Goal: Transaction & Acquisition: Purchase product/service

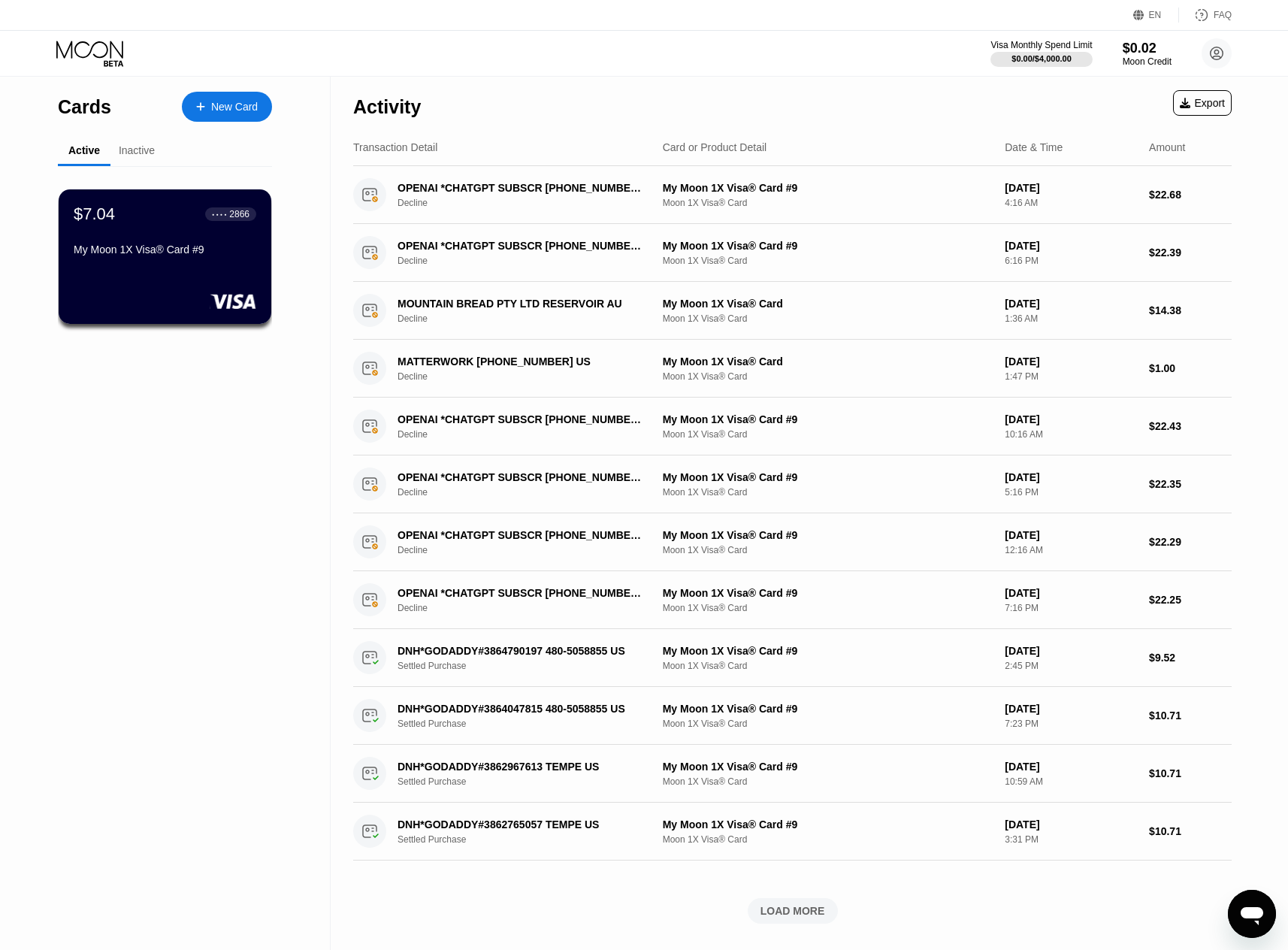
click at [168, 230] on div "$7.04 ● ● ● ● 2866 My Moon 1X Visa® Card #9" at bounding box center [165, 233] width 183 height 57
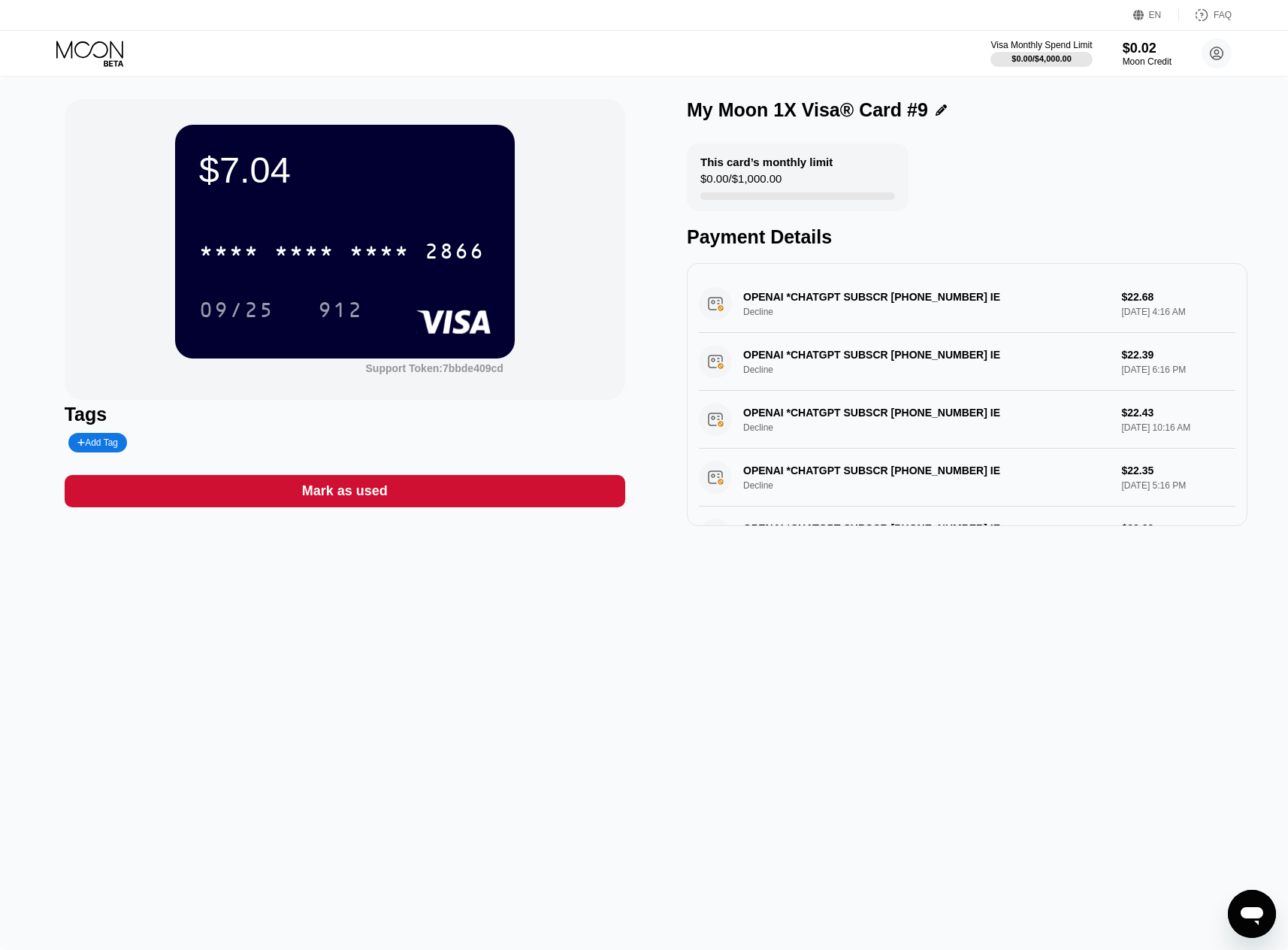
click at [99, 59] on icon at bounding box center [91, 54] width 69 height 26
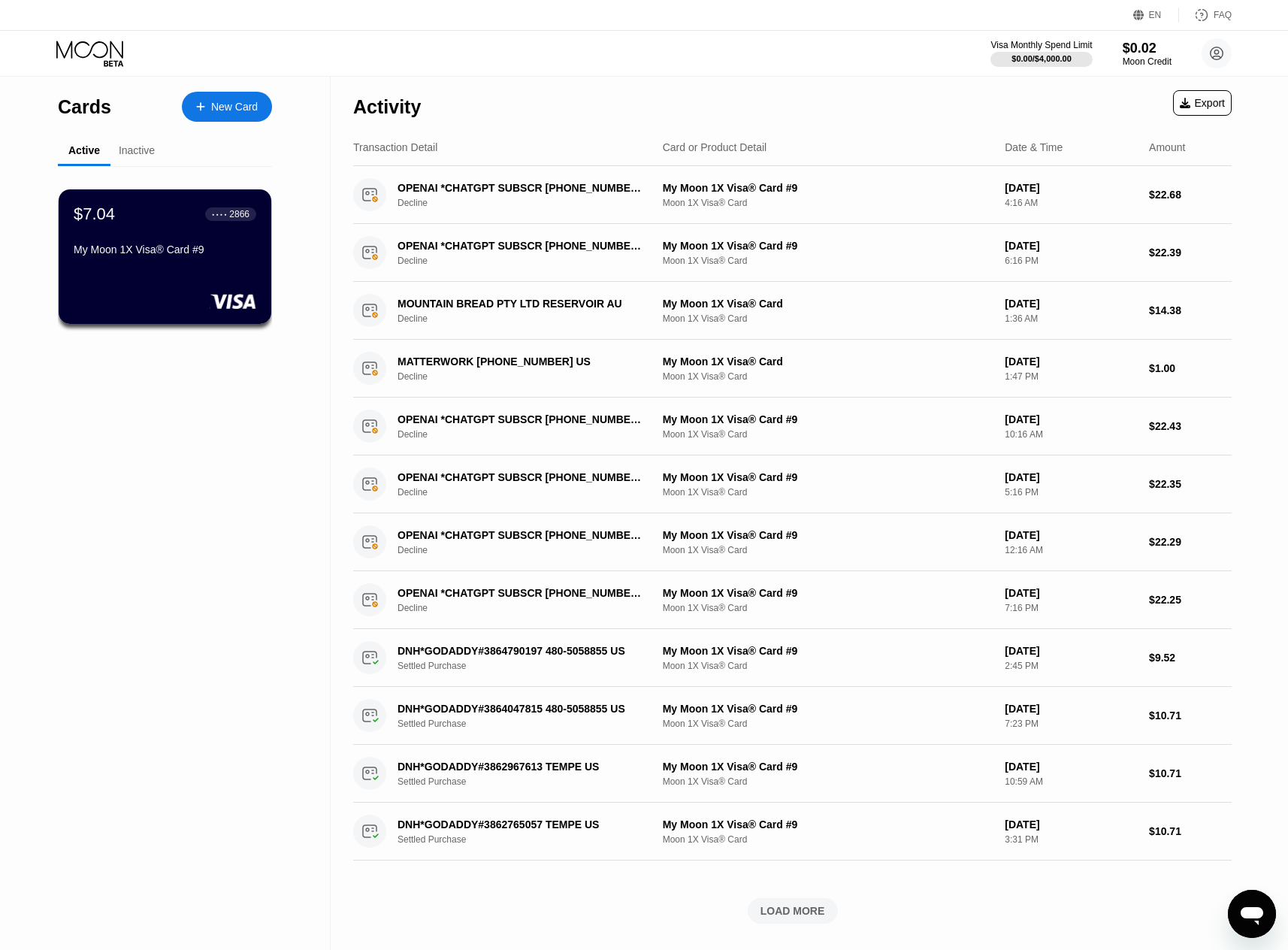
click at [90, 59] on icon at bounding box center [91, 54] width 69 height 26
click at [103, 62] on icon at bounding box center [91, 54] width 69 height 26
click at [78, 63] on icon at bounding box center [91, 54] width 69 height 26
click at [239, 111] on div "New Card" at bounding box center [234, 107] width 46 height 12
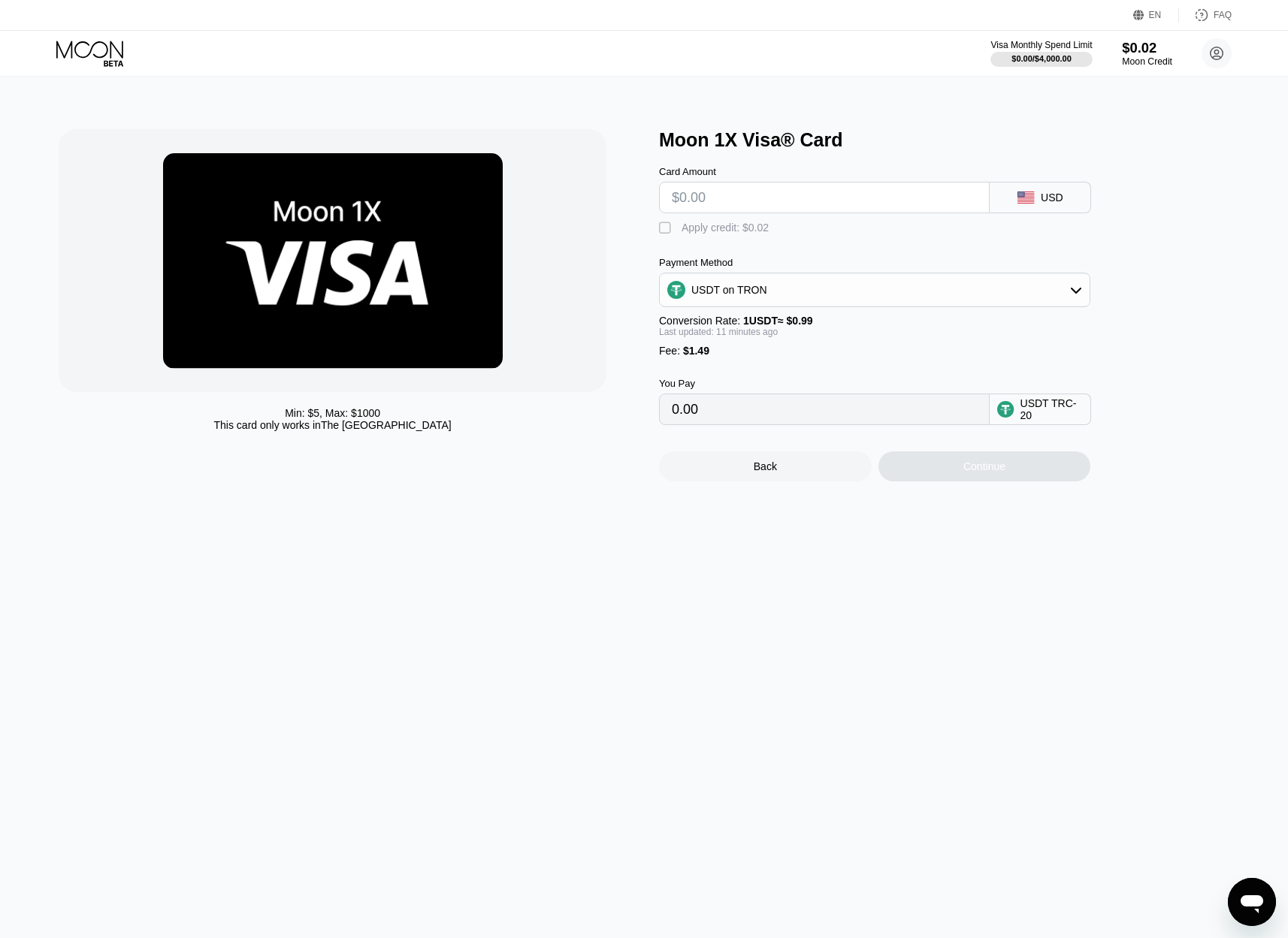
click at [1148, 50] on div "$0.02" at bounding box center [1147, 47] width 50 height 16
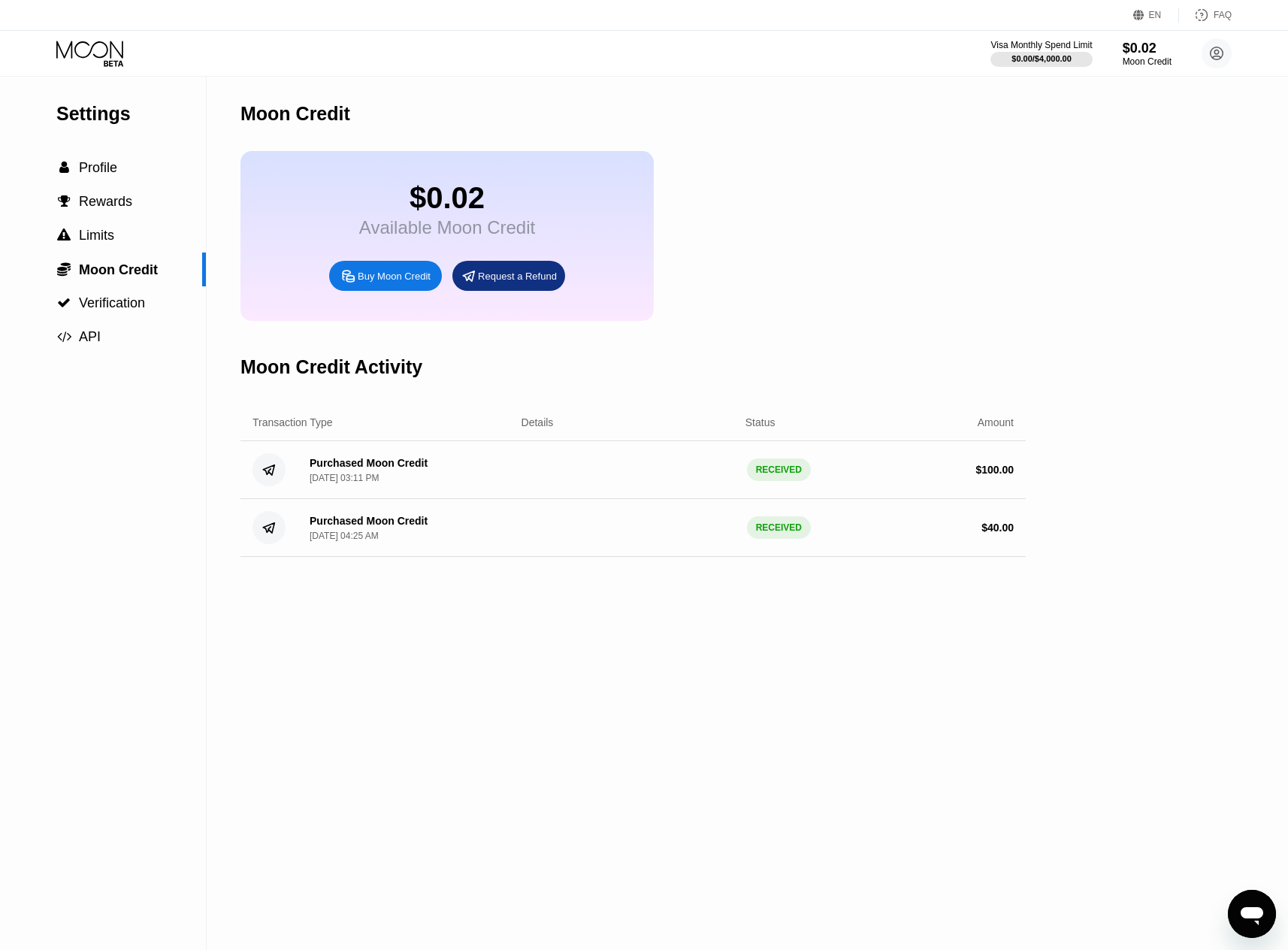
click at [103, 55] on icon at bounding box center [91, 54] width 69 height 26
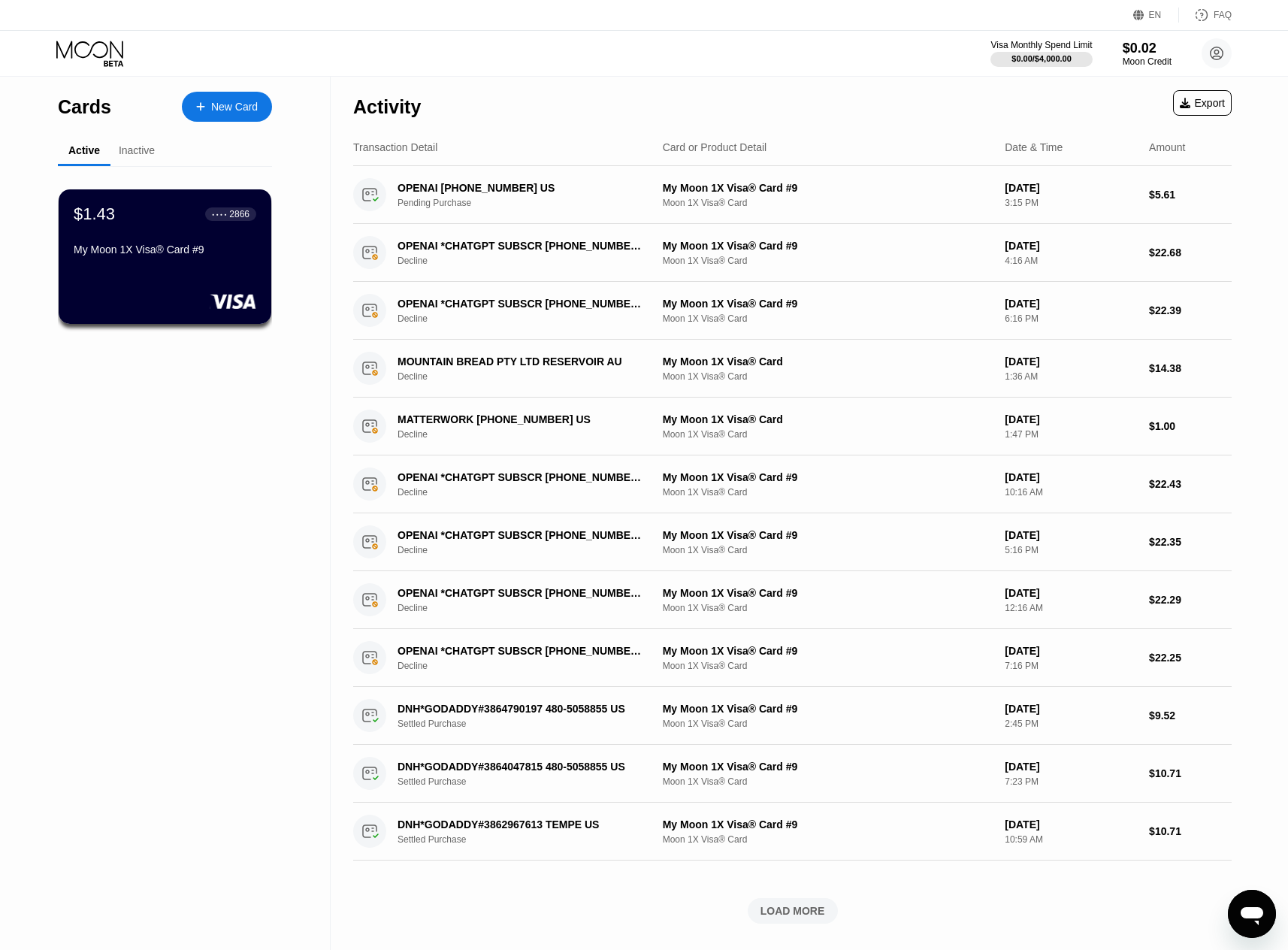
click at [214, 111] on div "New Card" at bounding box center [234, 107] width 46 height 12
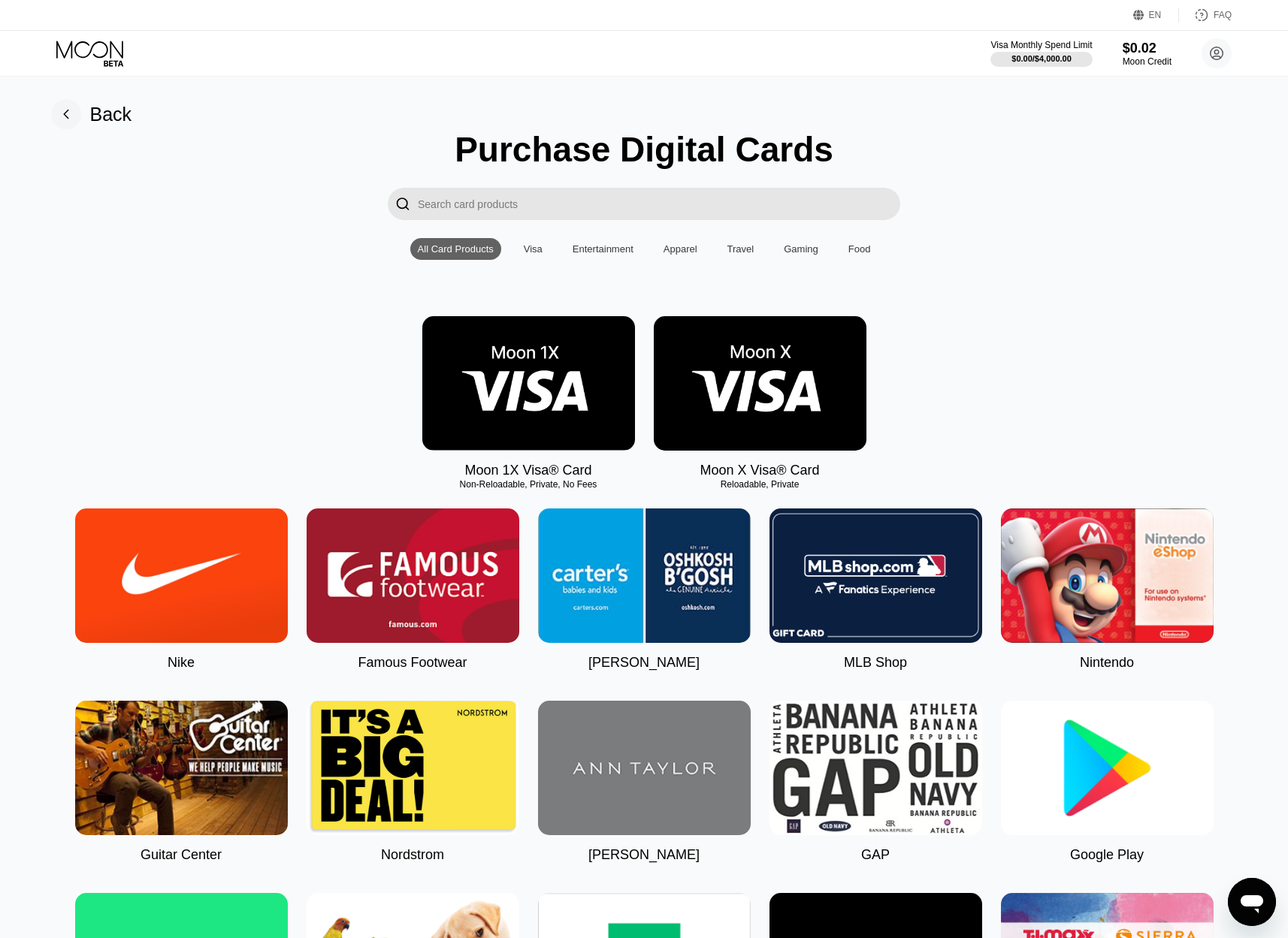
click at [549, 416] on img at bounding box center [528, 383] width 213 height 135
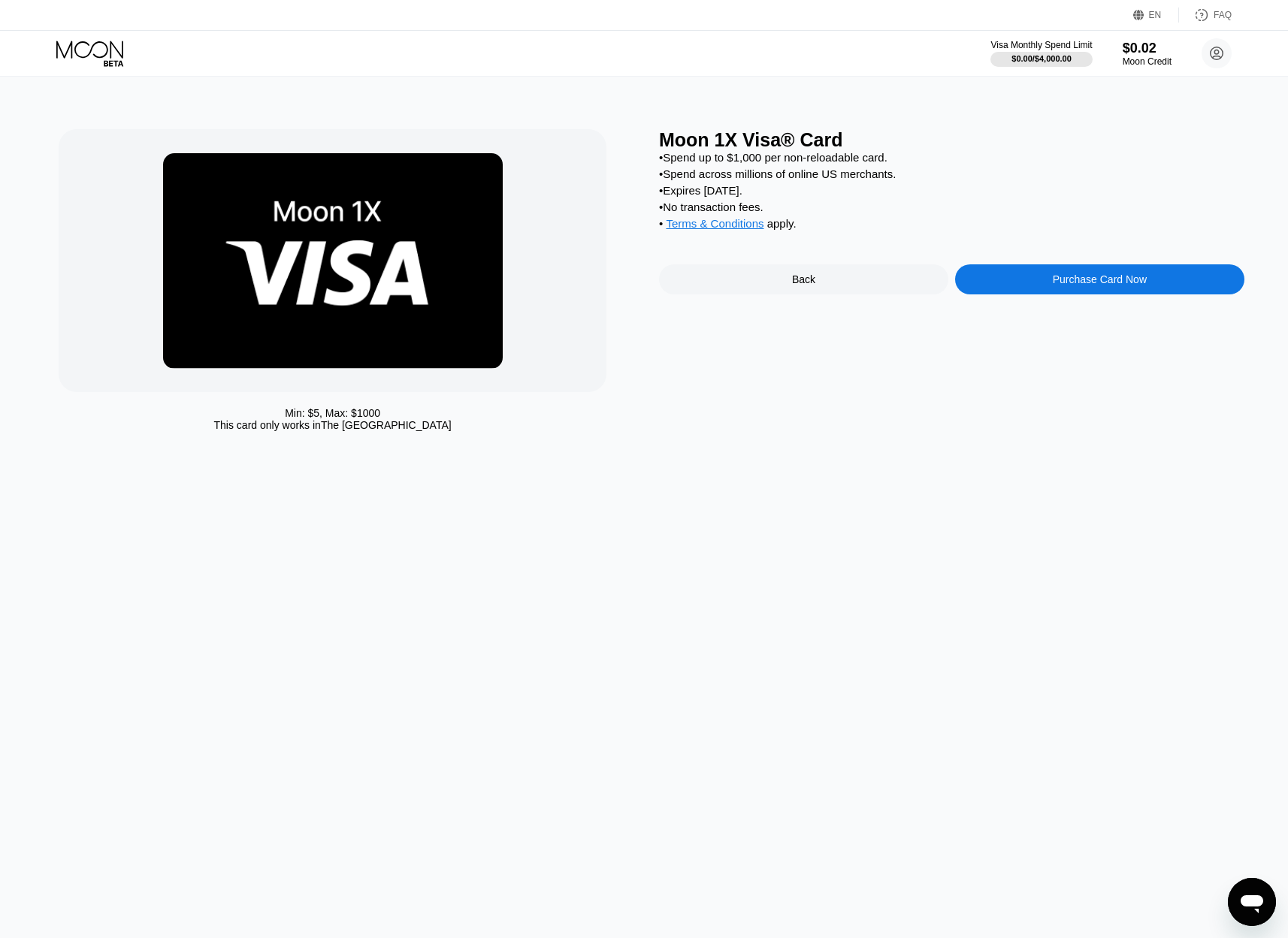
click at [1068, 290] on div "Purchase Card Now" at bounding box center [1099, 280] width 290 height 30
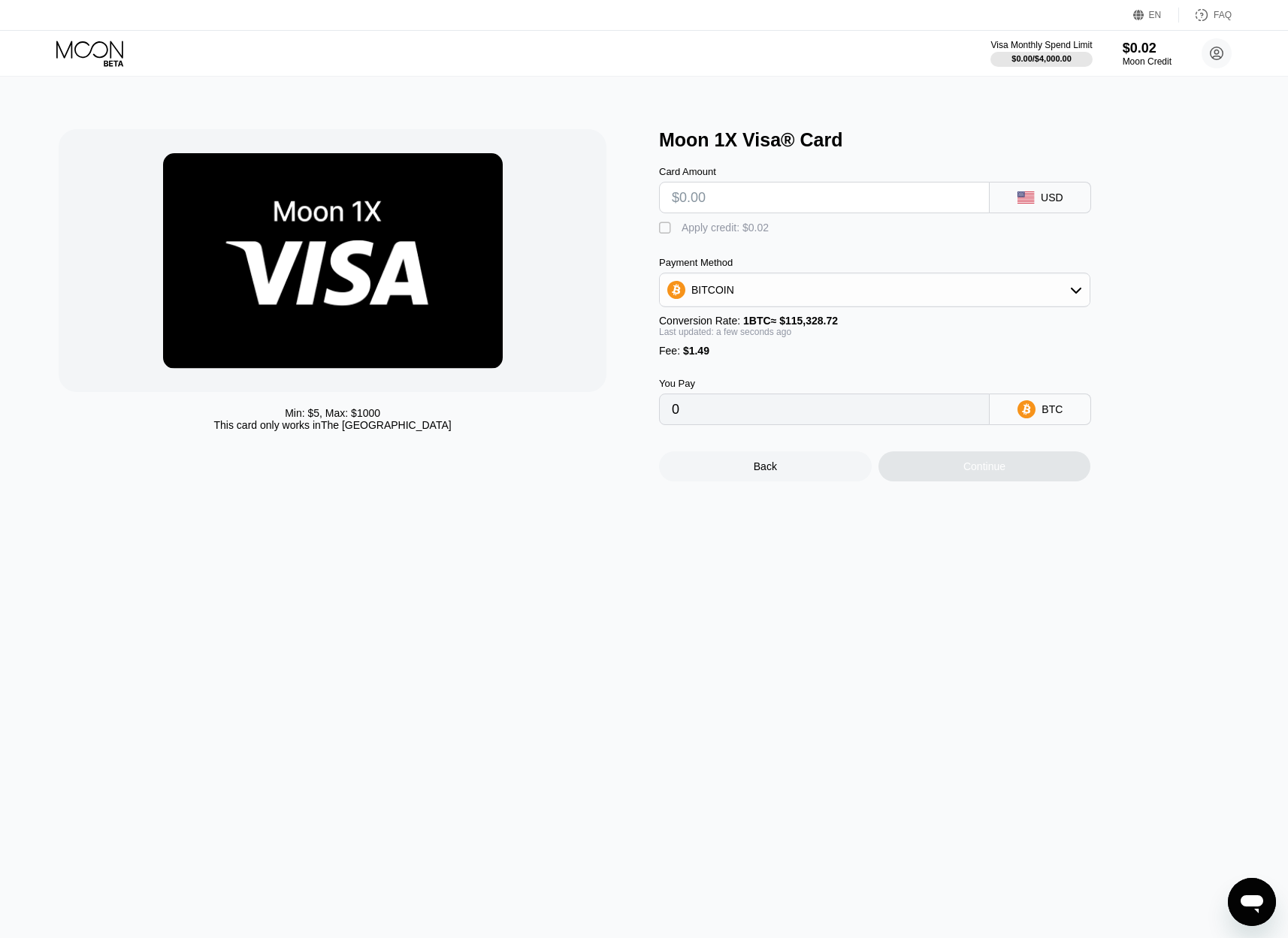
click at [807, 293] on div "BITCOIN" at bounding box center [874, 290] width 429 height 30
click at [720, 363] on span "USDT on TRON" at bounding box center [733, 364] width 76 height 12
type input "0.00"
click at [763, 192] on input "text" at bounding box center [824, 198] width 305 height 30
type input "$3"
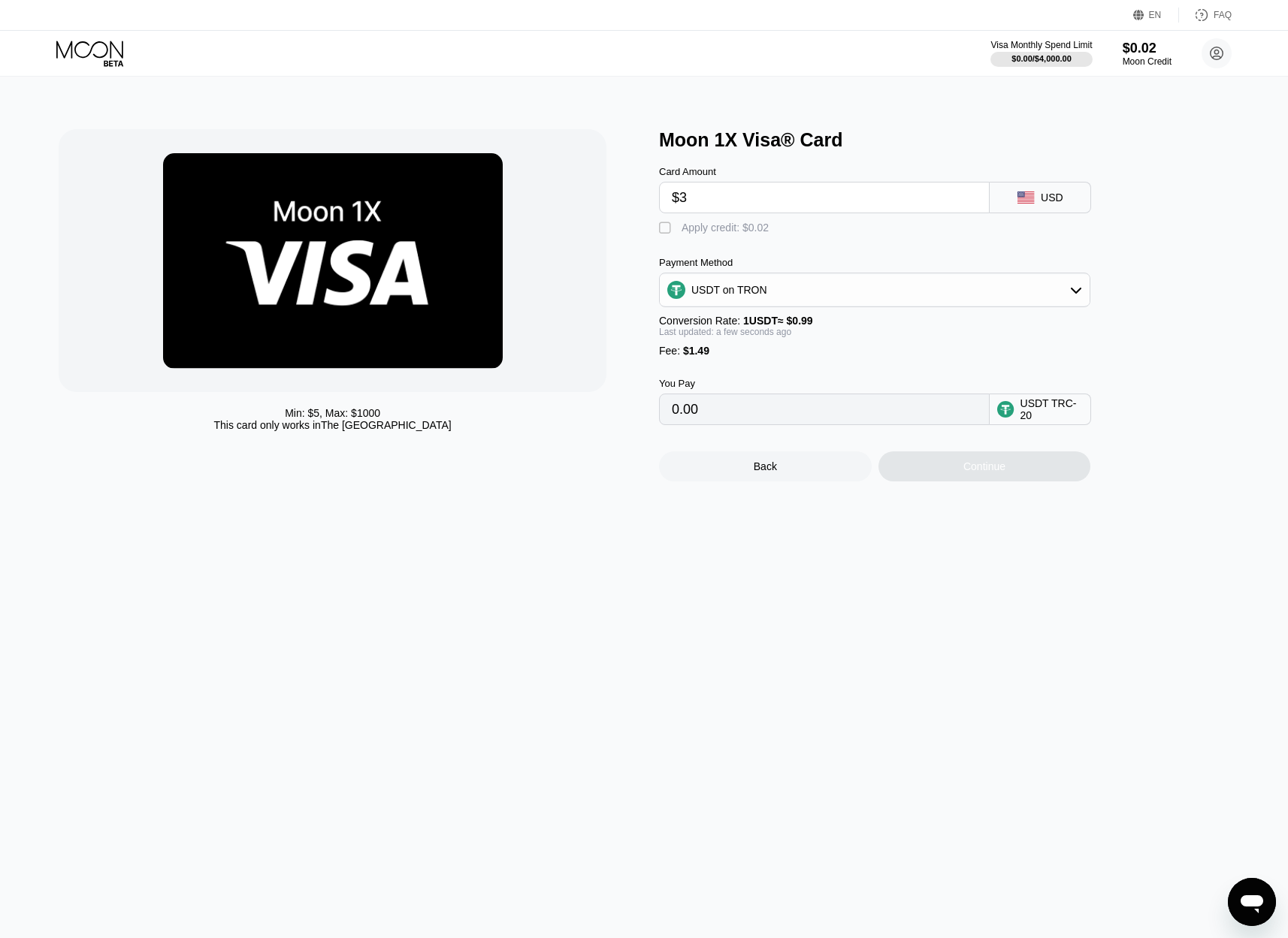
type input "4.54"
type input "$30"
type input "31.81"
type input "$300"
type input "304.54"
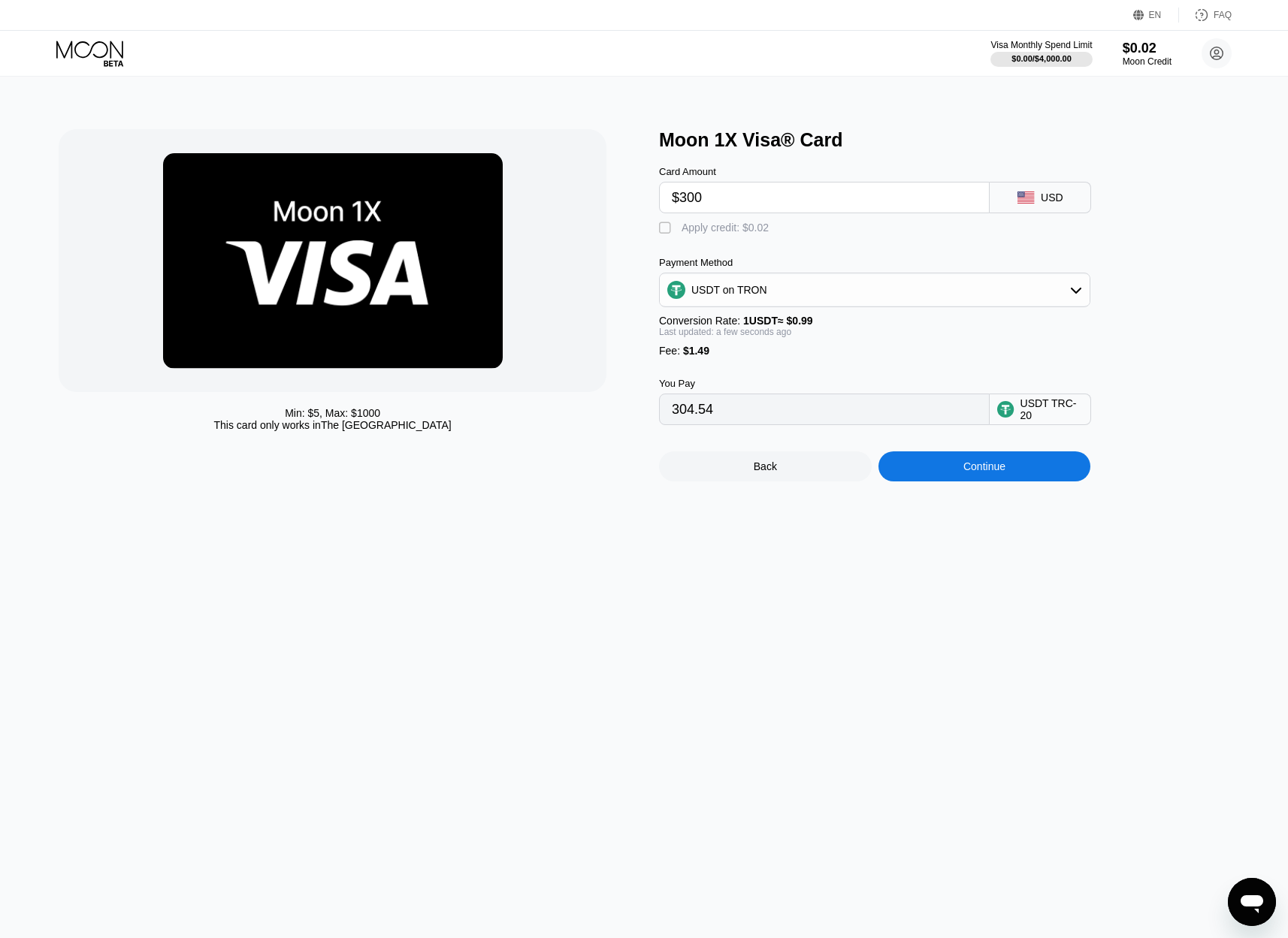
drag, startPoint x: 784, startPoint y: 195, endPoint x: 663, endPoint y: 193, distance: 121.0
click at [663, 193] on div "$300" at bounding box center [824, 198] width 331 height 31
type input "$2"
type input "3.53"
type input "$20"
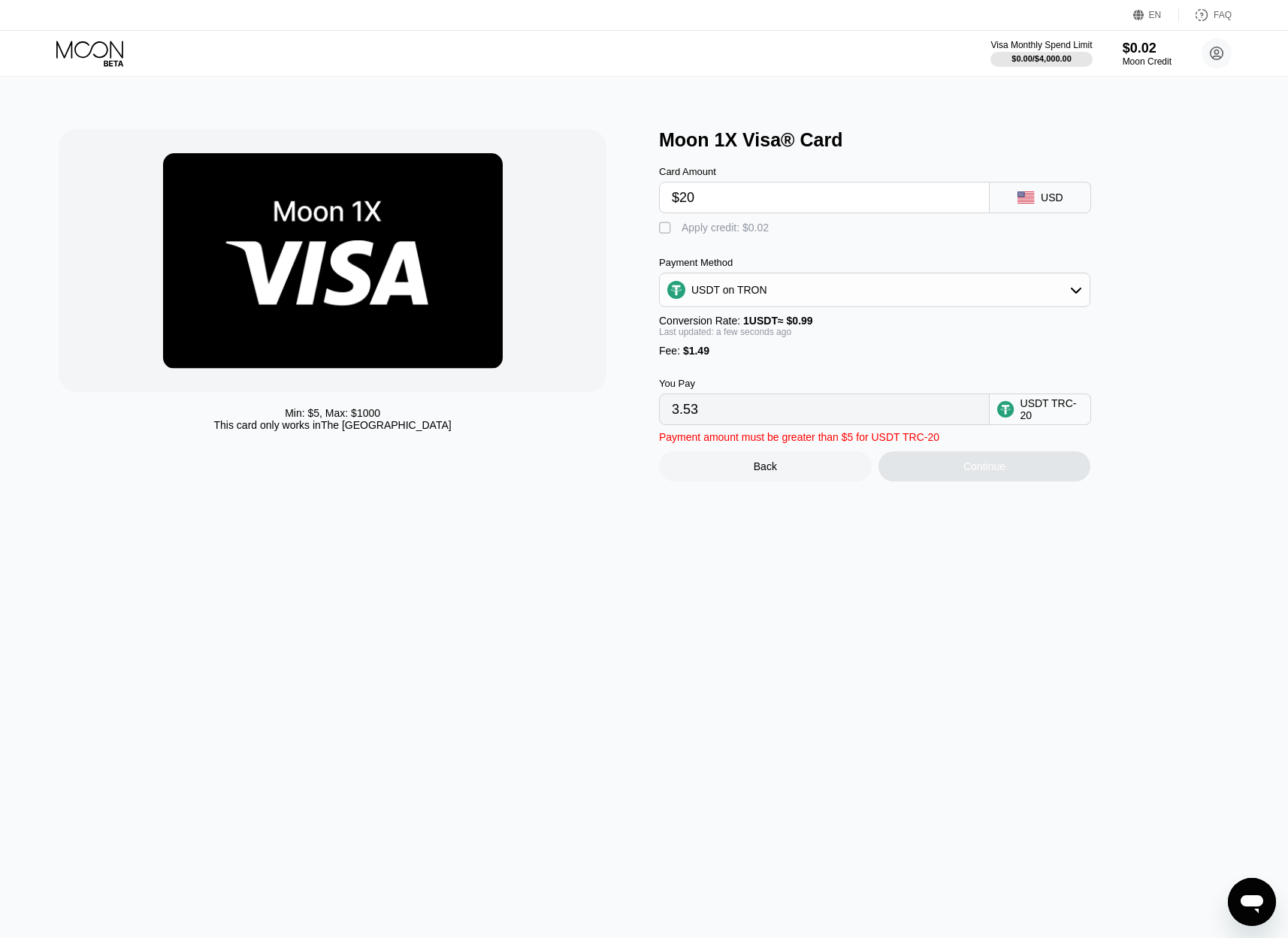
type input "21.71"
type input "$200"
type input "203.53"
drag, startPoint x: 737, startPoint y: 196, endPoint x: 649, endPoint y: 200, distance: 88.1
click at [649, 200] on div "Min: $ 5 , Max: $ 1000 This card only works in The United States Moon 1X Visa® …" at bounding box center [644, 305] width 1171 height 352
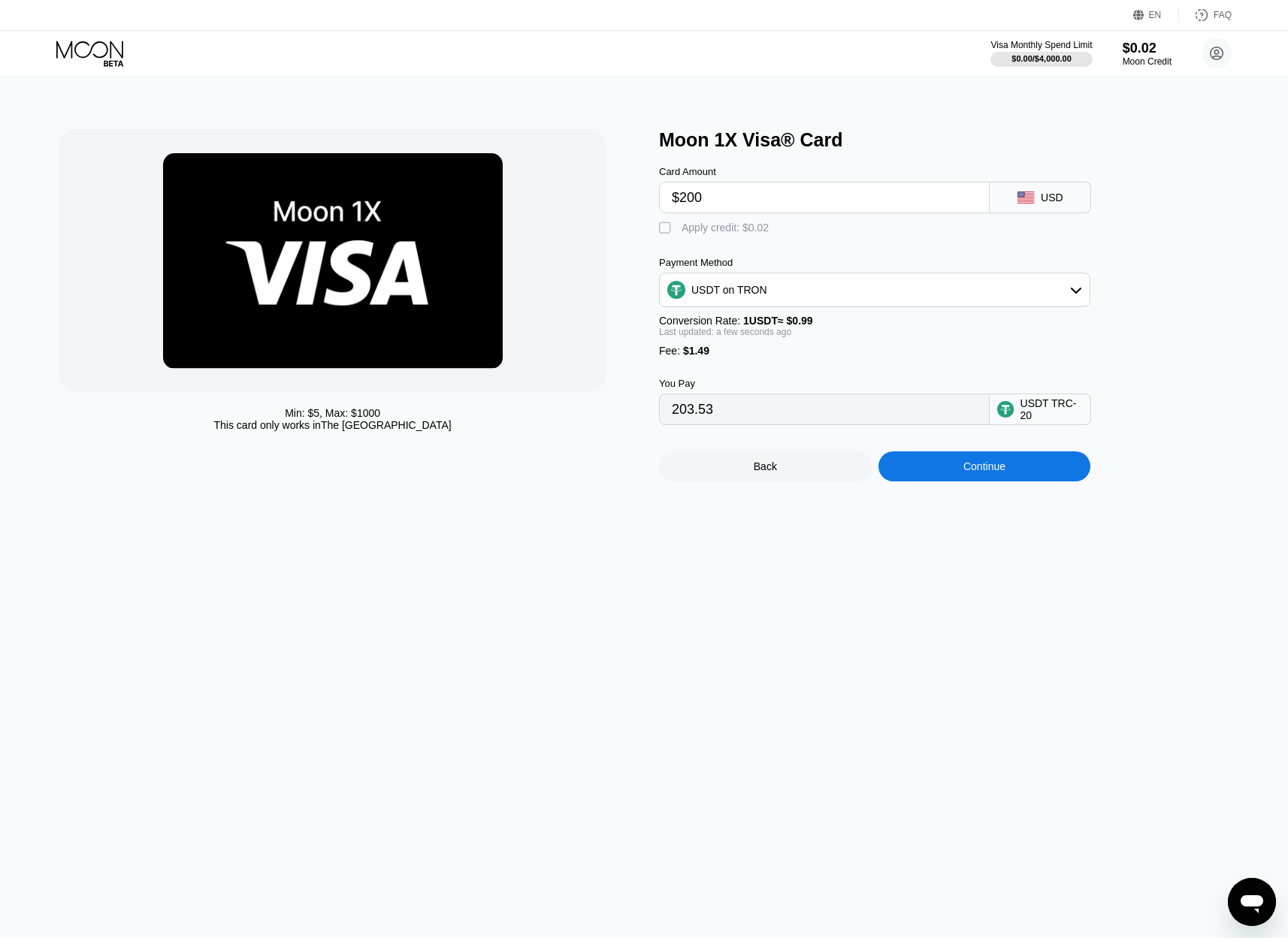
type input "$3"
type input "4.54"
type input "$30"
type input "31.81"
type input "$300"
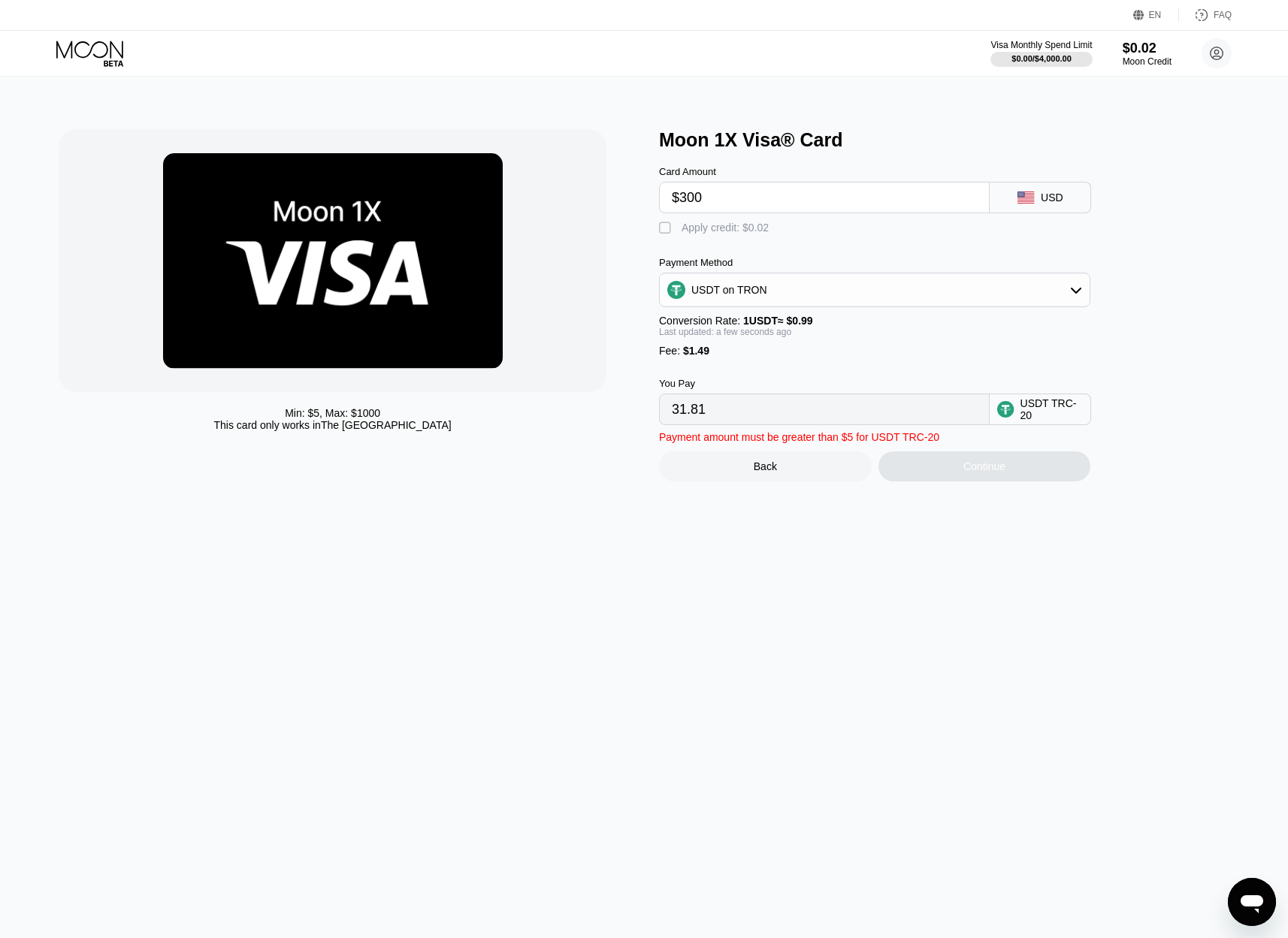
type input "304.54"
type input "$300"
click at [730, 229] on div "Apply credit: $0.02" at bounding box center [725, 227] width 87 height 12
click at [755, 227] on div "Apply credit: $0.02" at bounding box center [725, 227] width 87 height 12
click at [756, 226] on div "Apply credit: $0.02" at bounding box center [725, 227] width 87 height 12
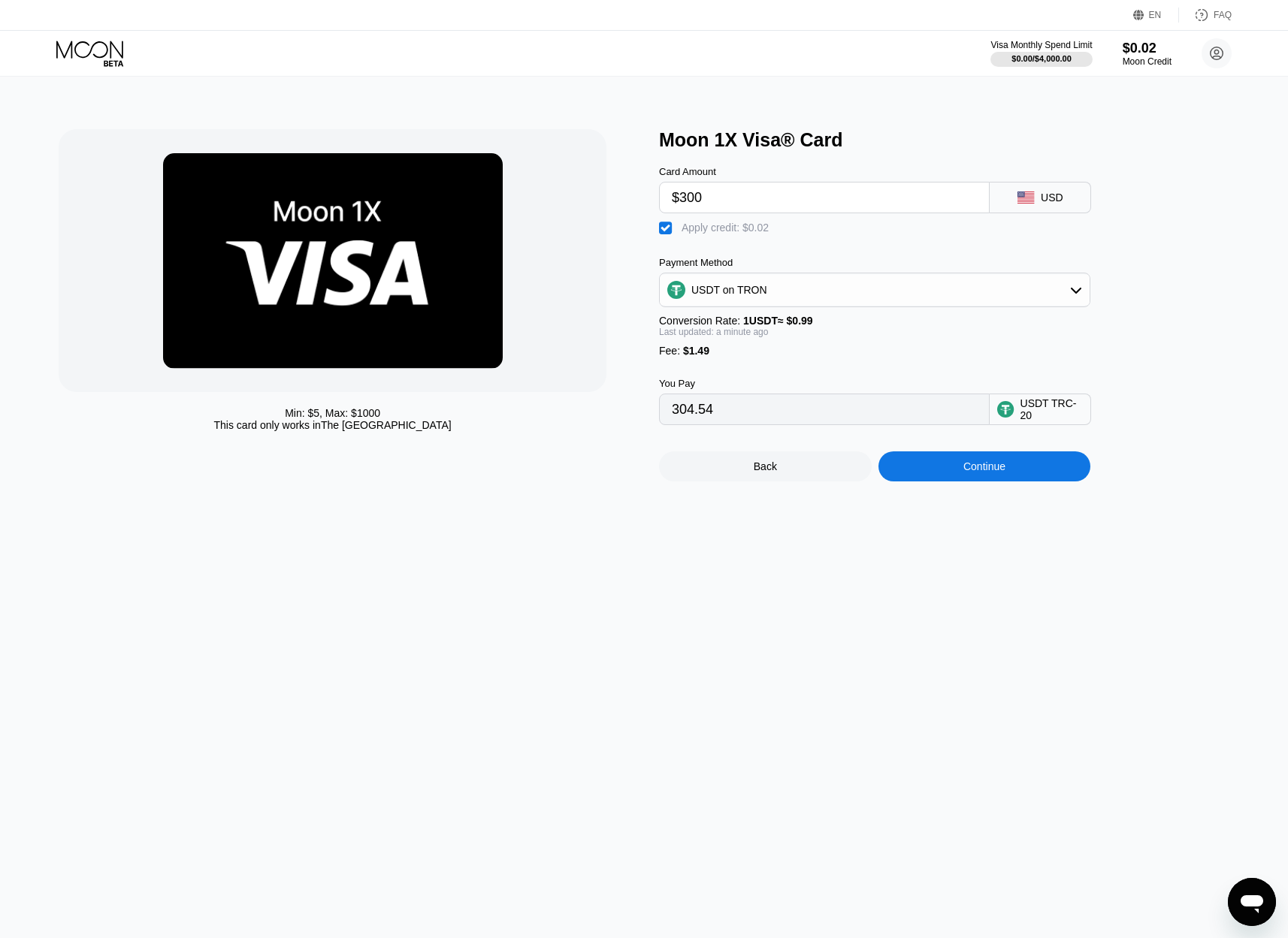
type input "304.52"
click at [984, 472] on div "Continue" at bounding box center [984, 467] width 42 height 12
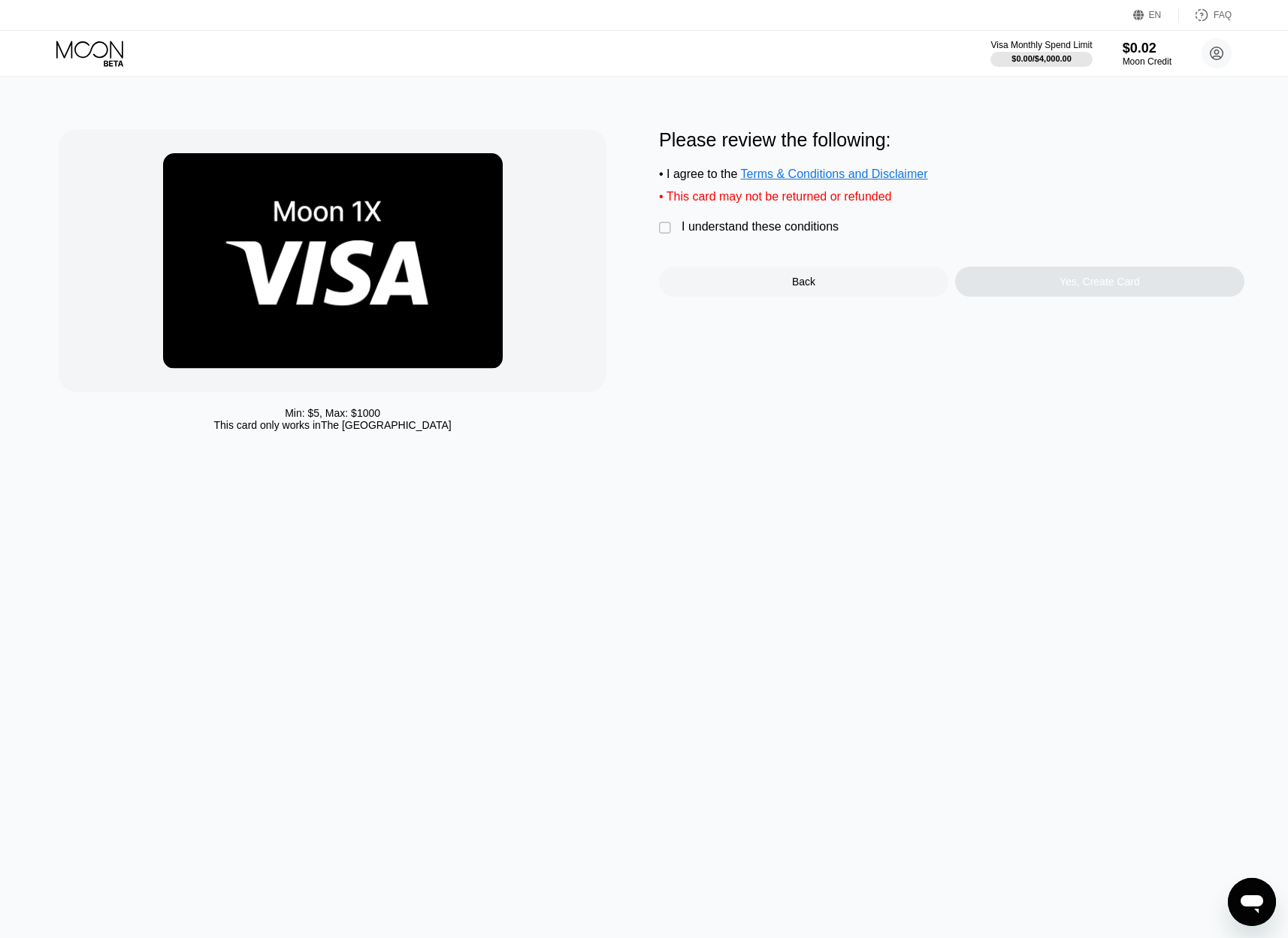
click at [793, 227] on div "I understand these conditions" at bounding box center [760, 227] width 157 height 13
click at [1075, 288] on div "Yes, Create Card" at bounding box center [1099, 281] width 80 height 12
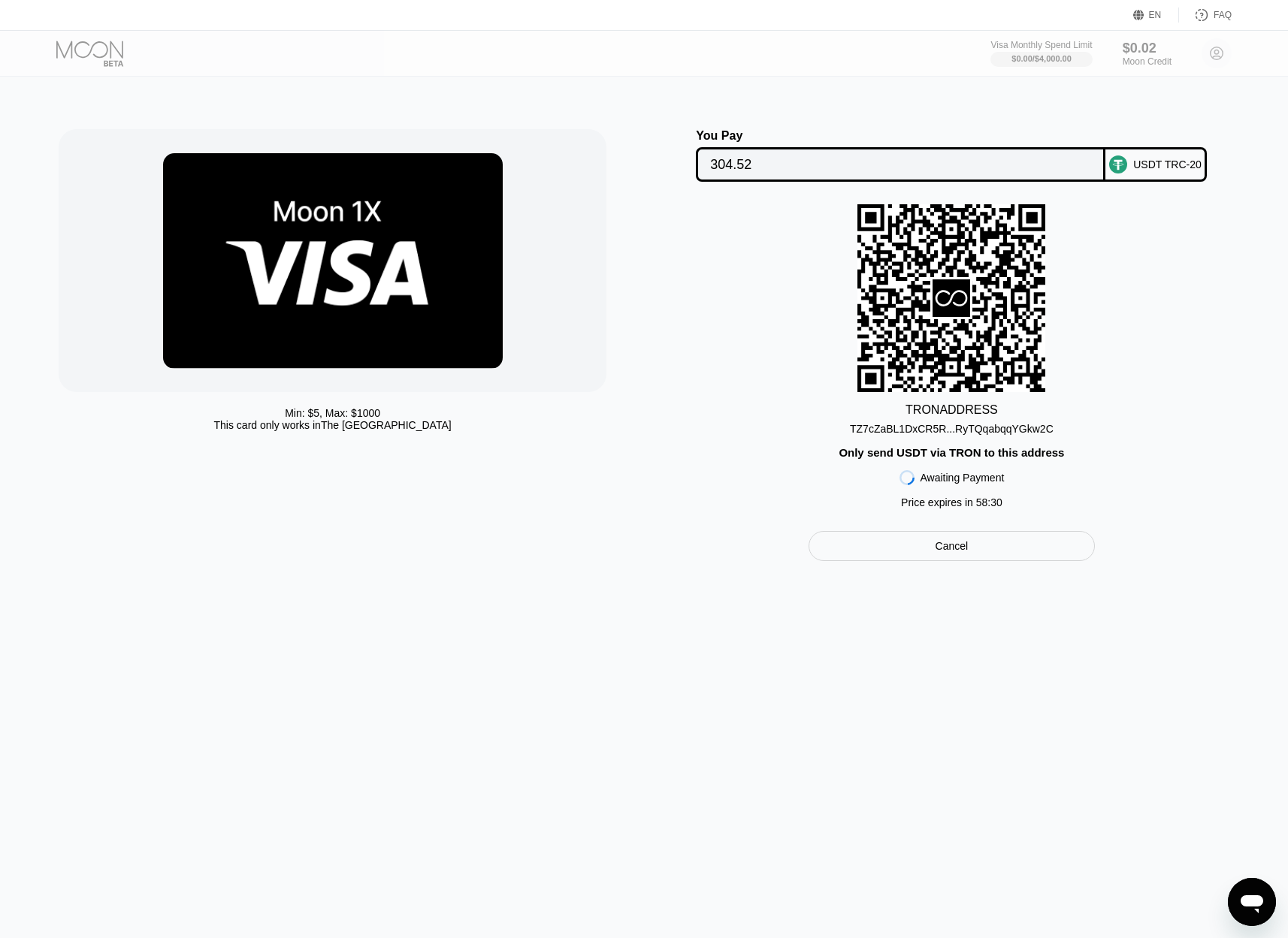
click at [991, 425] on div "TZ7cZaBL1DxCR5R...RyTQqabqqYGkw2C" at bounding box center [951, 428] width 203 height 12
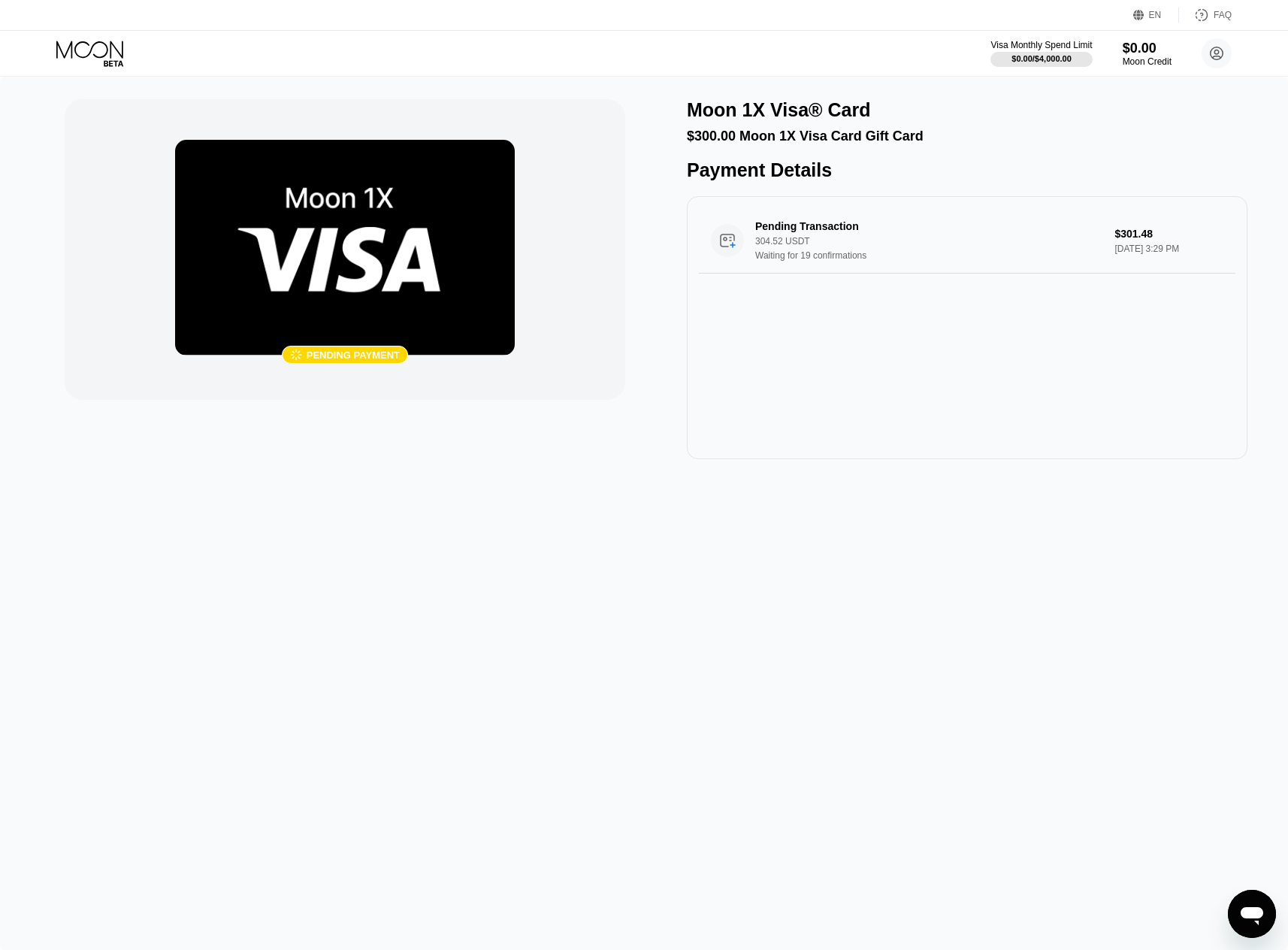
click at [100, 46] on icon at bounding box center [91, 54] width 69 height 26
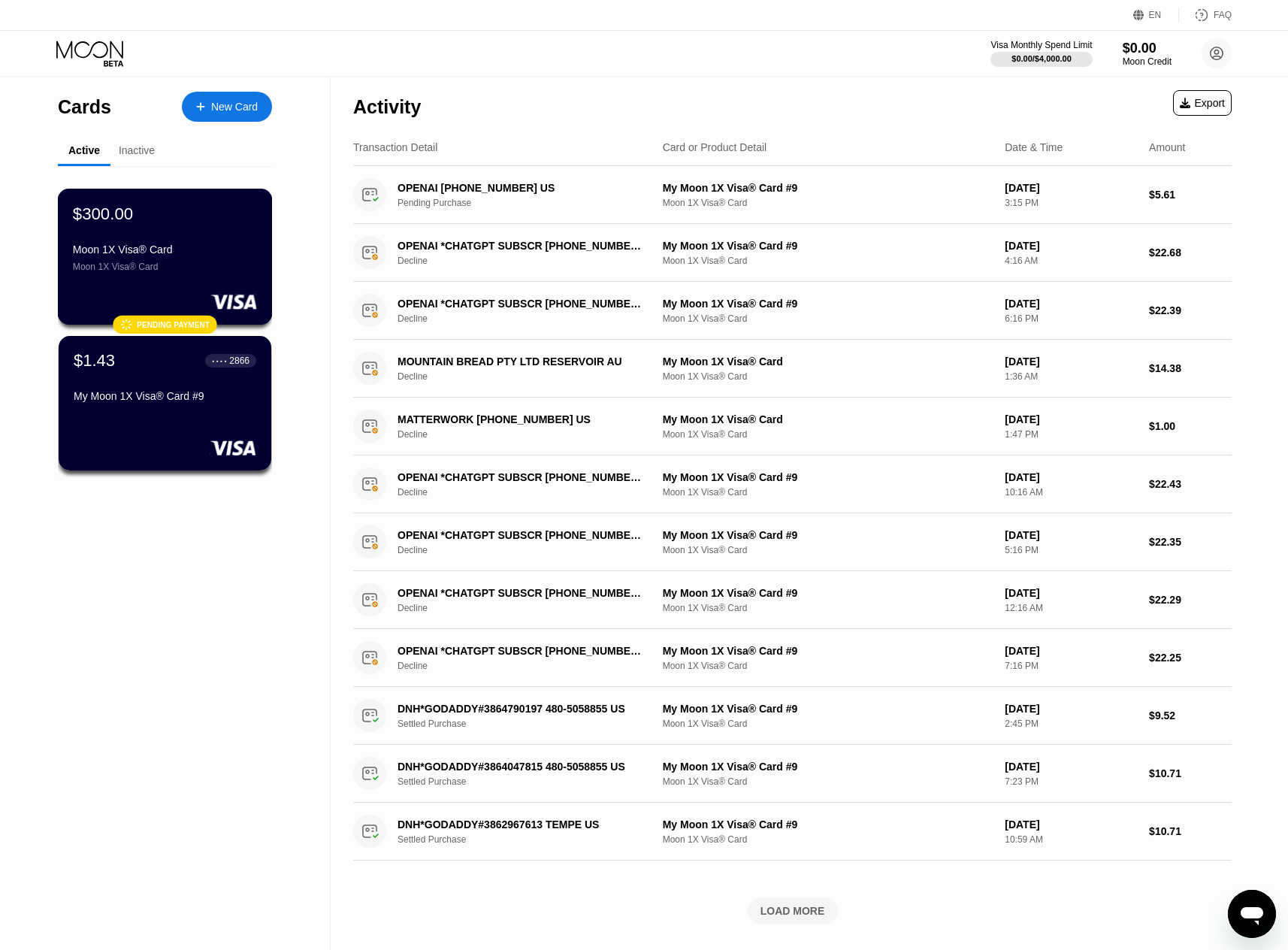
click at [205, 230] on div "$300.00 Moon 1X Visa® Card Moon 1X Visa® Card" at bounding box center [165, 238] width 184 height 69
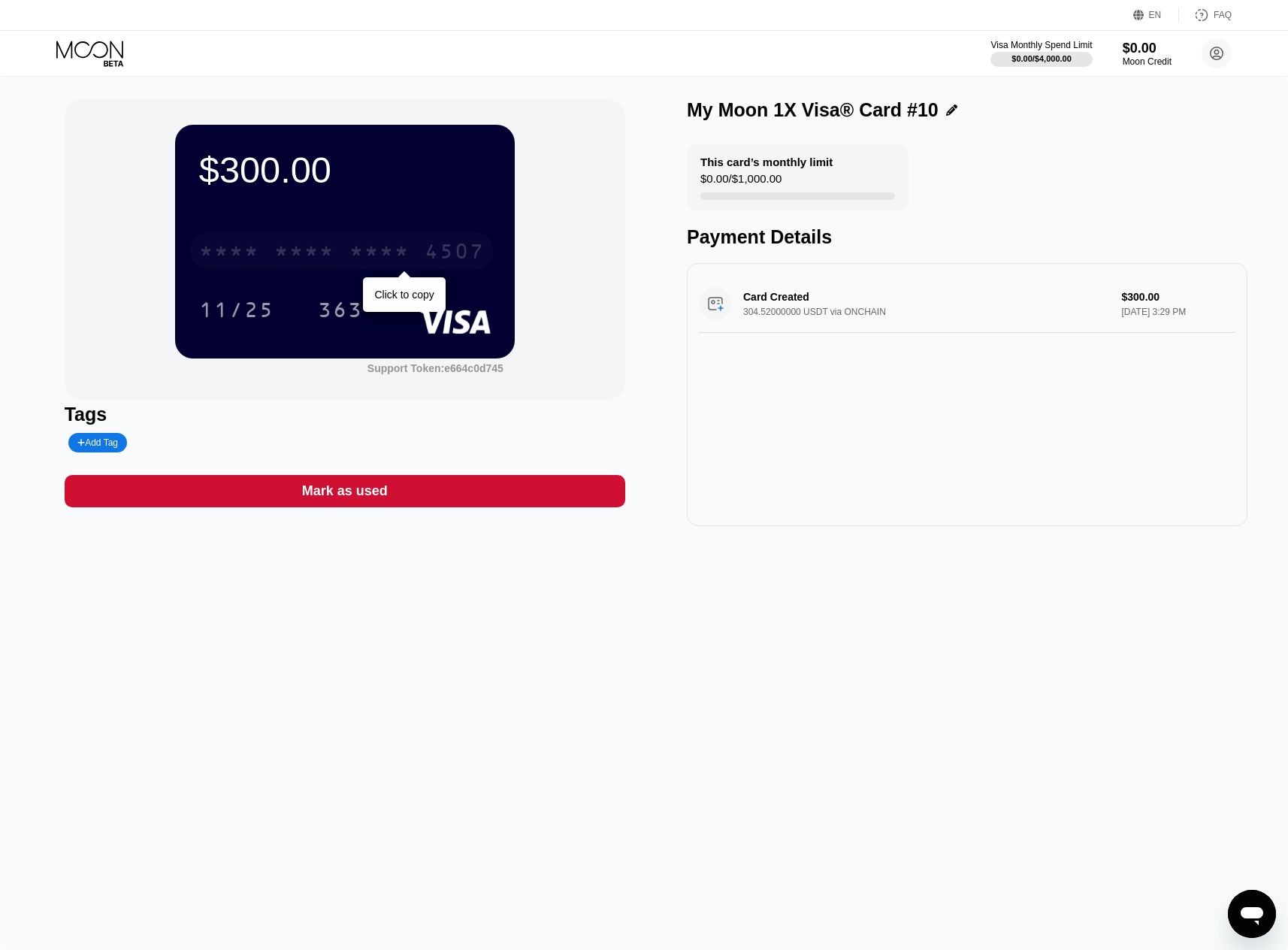
click at [346, 258] on div "* * * * * * * * * * * * 4507" at bounding box center [342, 251] width 304 height 37
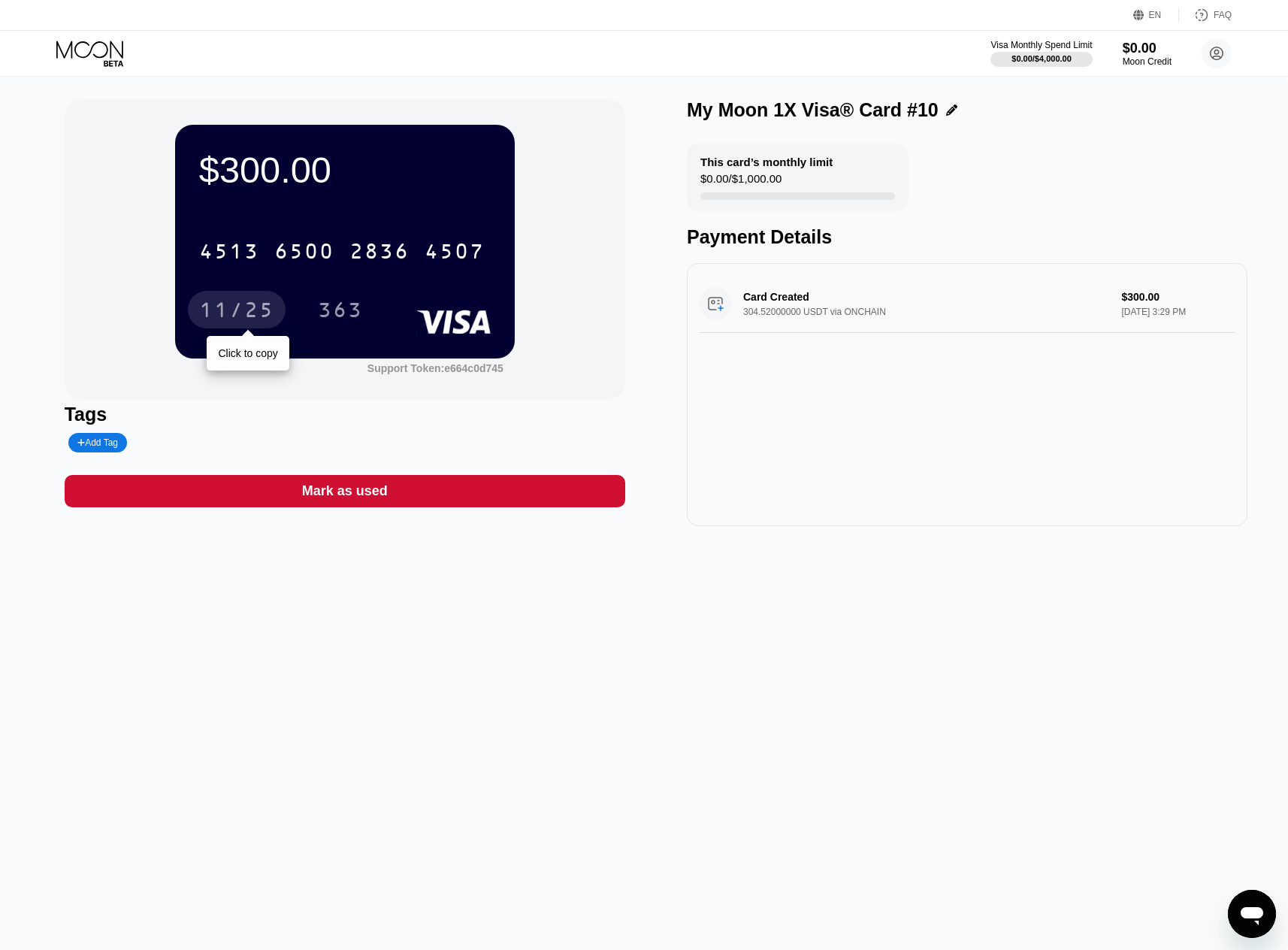
click at [234, 310] on div "11/25" at bounding box center [237, 311] width 75 height 24
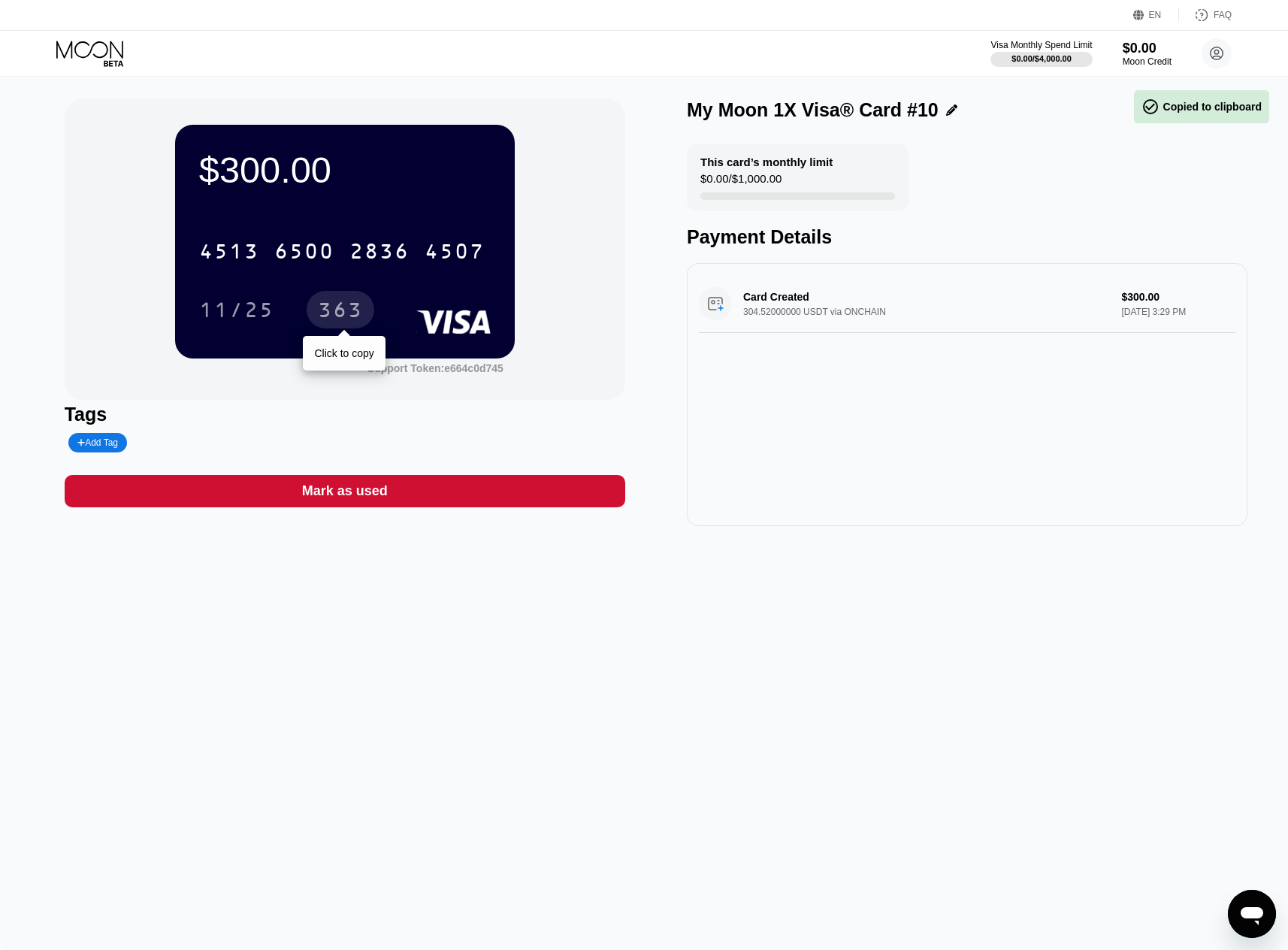
click at [347, 309] on div "363" at bounding box center [340, 311] width 45 height 24
